Goal: Communication & Community: Answer question/provide support

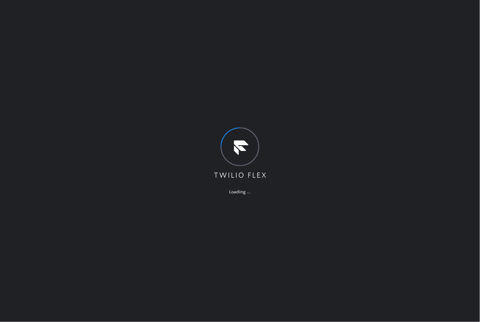
drag, startPoint x: 63, startPoint y: 11, endPoint x: 2, endPoint y: 19, distance: 60.7
click at [63, 11] on div "Loading ..." at bounding box center [240, 161] width 480 height 322
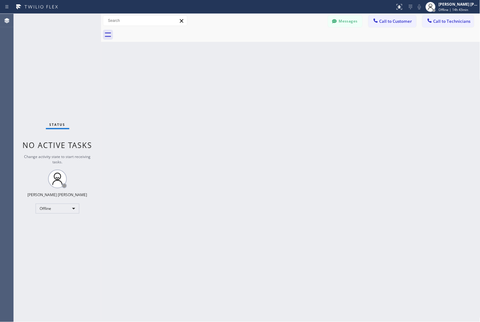
click at [379, 94] on div "Back to Dashboard Change Sender ID Customers Technicians MM [PERSON_NAME] [DATE…" at bounding box center [290, 168] width 379 height 308
click at [464, 9] on span "Offline | 15h 2min" at bounding box center [453, 9] width 28 height 4
click at [455, 41] on button "Unavailable" at bounding box center [449, 41] width 62 height 8
click at [348, 21] on button "Messages" at bounding box center [345, 21] width 34 height 12
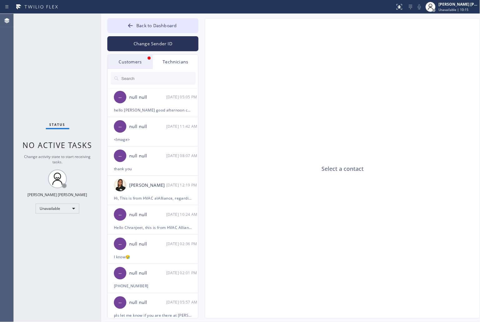
click at [142, 66] on div "Customers" at bounding box center [130, 62] width 45 height 14
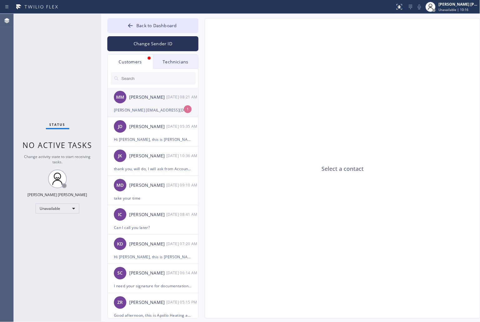
click at [146, 103] on div "MM [PERSON_NAME] [DATE] 08:21 AM" at bounding box center [153, 97] width 91 height 19
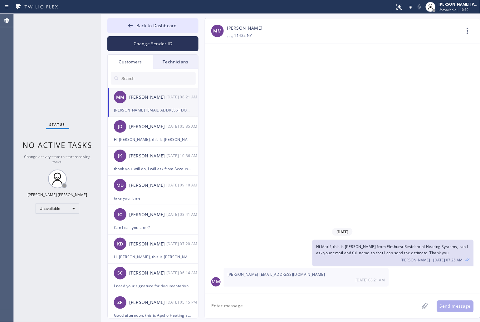
click at [170, 63] on div "Technicians" at bounding box center [175, 62] width 45 height 14
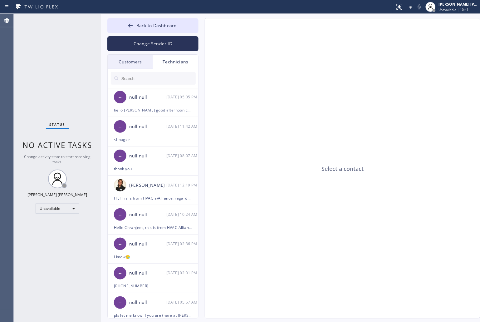
click at [88, 35] on div "Status No active tasks Change activity state to start receiving tasks. [PERSON_…" at bounding box center [57, 168] width 87 height 308
click at [144, 29] on button "Back to Dashboard" at bounding box center [152, 25] width 91 height 15
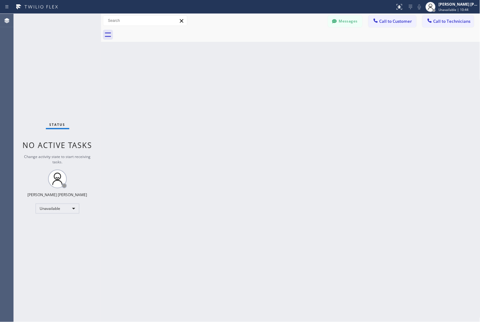
click at [404, 24] on button "Call to Customer" at bounding box center [393, 21] width 48 height 12
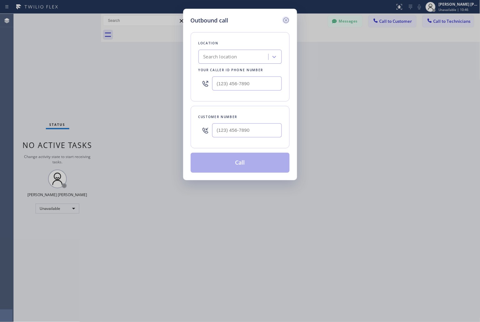
click at [285, 20] on icon at bounding box center [286, 20] width 7 height 7
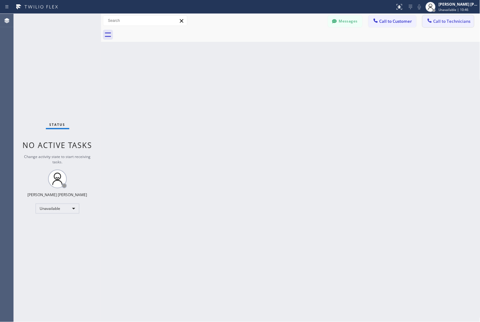
click at [448, 21] on span "Call to Technicians" at bounding box center [452, 21] width 37 height 6
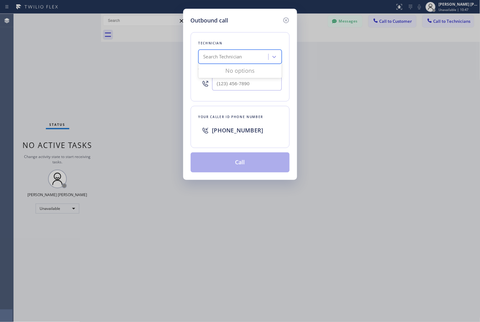
click at [237, 57] on div "Search Technician" at bounding box center [223, 56] width 39 height 7
type input "shah"
type input "[PHONE_NUMBER]"
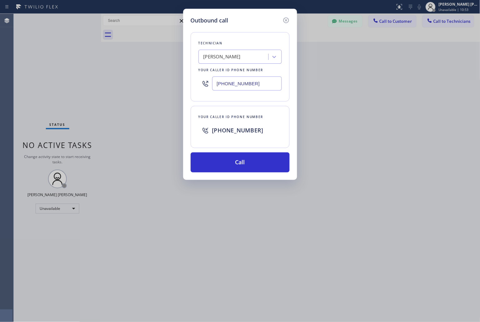
drag, startPoint x: 253, startPoint y: 85, endPoint x: 178, endPoint y: 86, distance: 75.3
click at [178, 86] on div "Outbound call Technician [PERSON_NAME] Your caller id phone number [PHONE_NUMBE…" at bounding box center [240, 161] width 480 height 322
click at [252, 83] on input "[PHONE_NUMBER]" at bounding box center [247, 84] width 70 height 14
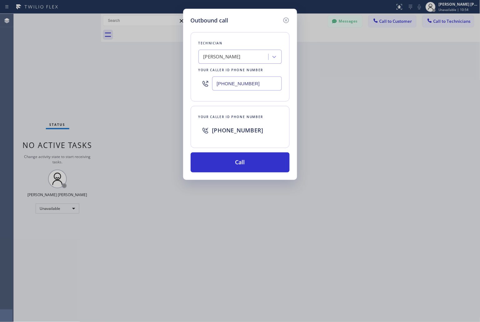
click at [252, 83] on input "[PHONE_NUMBER]" at bounding box center [247, 84] width 70 height 14
drag, startPoint x: 255, startPoint y: 82, endPoint x: 209, endPoint y: 81, distance: 45.9
click at [209, 81] on div "[PHONE_NUMBER]" at bounding box center [240, 83] width 83 height 20
